Goal: Find specific page/section: Find specific page/section

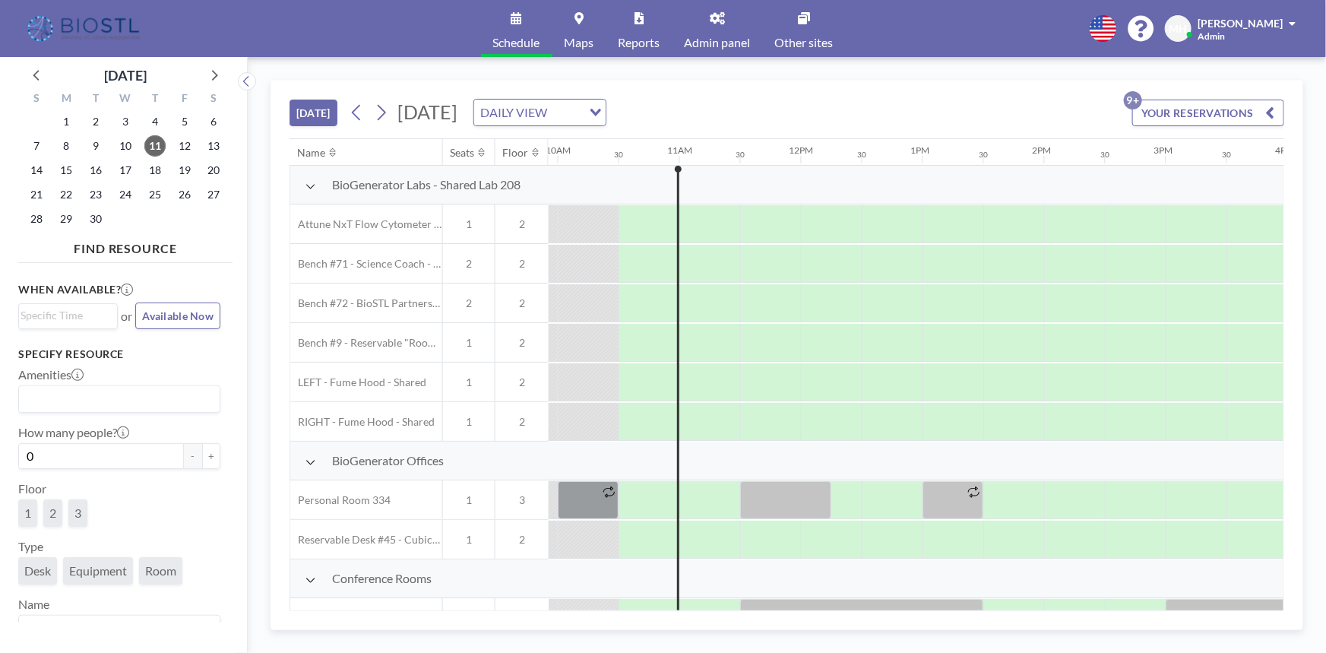
scroll to position [0, 1216]
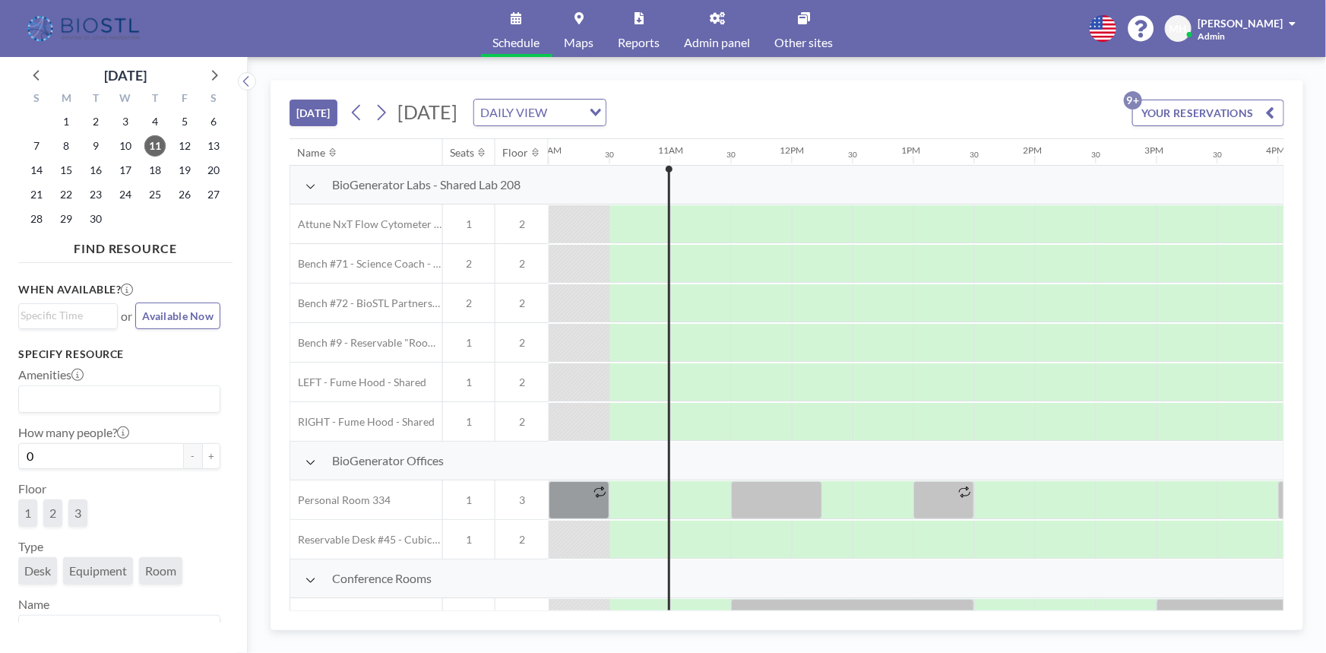
click at [709, 26] on link "Admin panel" at bounding box center [718, 28] width 90 height 57
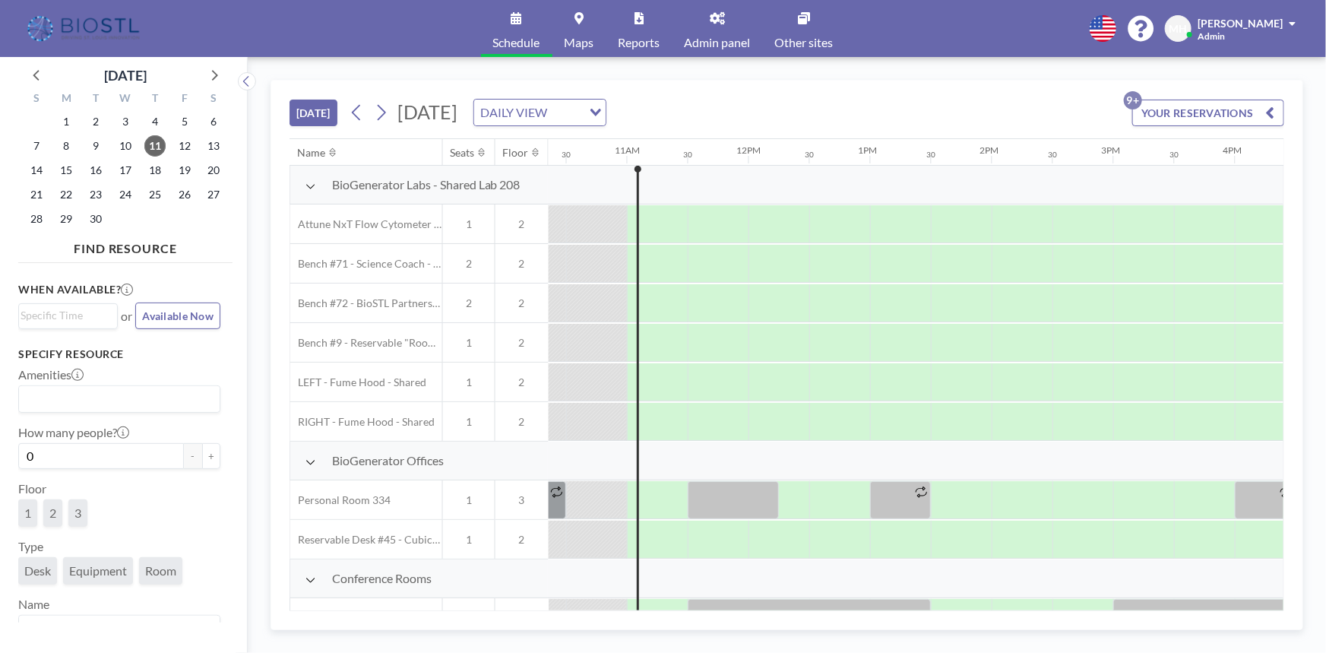
scroll to position [0, 1277]
